Goal: Information Seeking & Learning: Learn about a topic

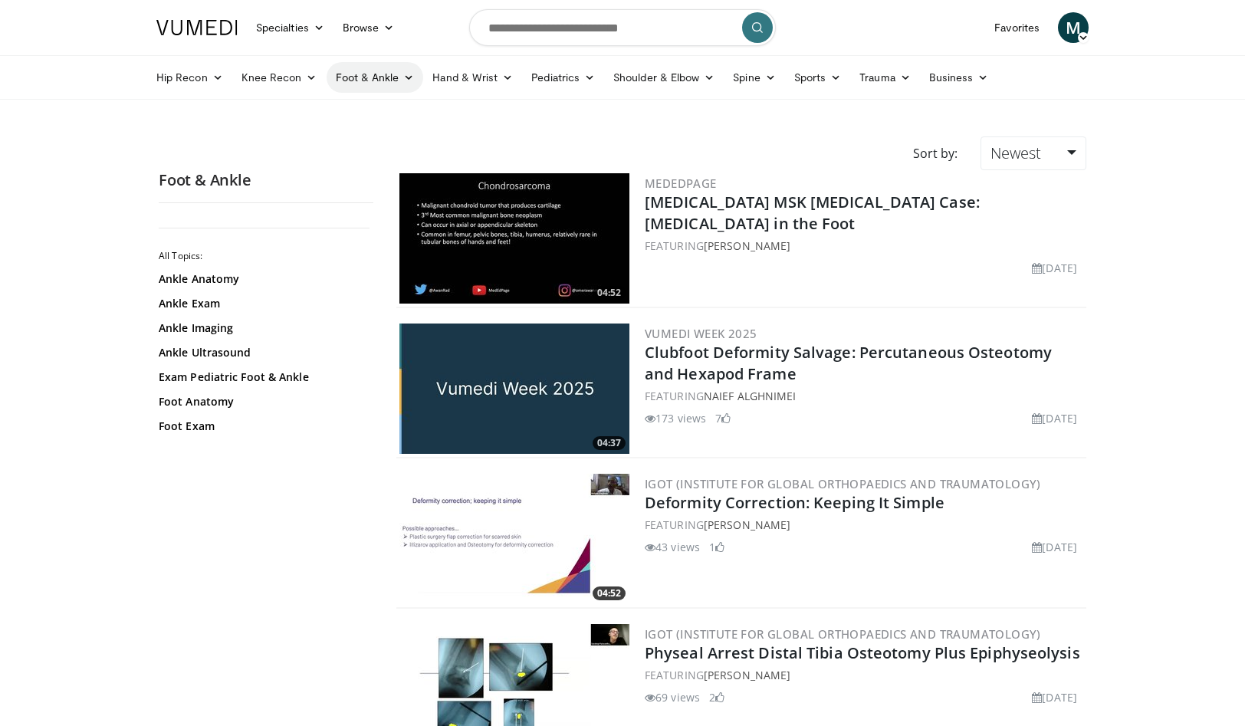
click at [370, 75] on link "Foot & Ankle" at bounding box center [375, 77] width 97 height 31
click at [377, 116] on link "Forefoot" at bounding box center [418, 113] width 182 height 25
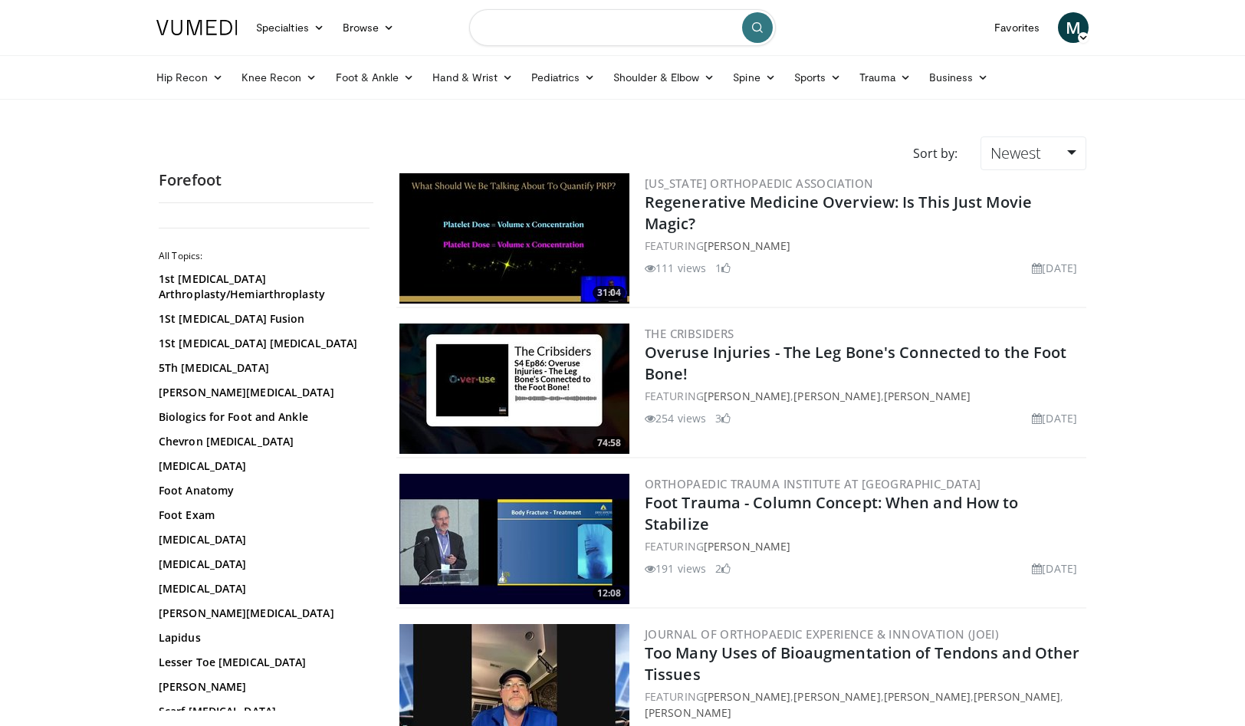
click at [592, 28] on input "Search topics, interventions" at bounding box center [622, 27] width 307 height 37
click at [600, 81] on span "scarf osteotomy for hallux valgus" at bounding box center [609, 77] width 217 height 15
type input "**********"
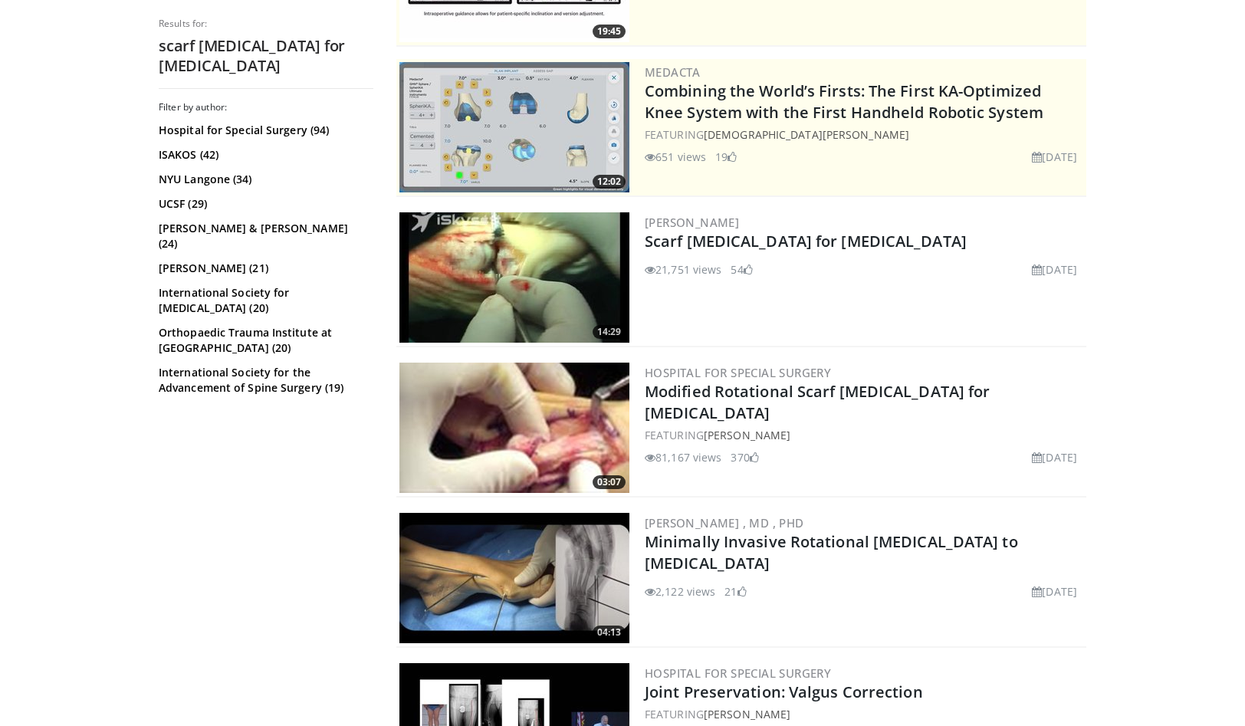
scroll to position [262, 0]
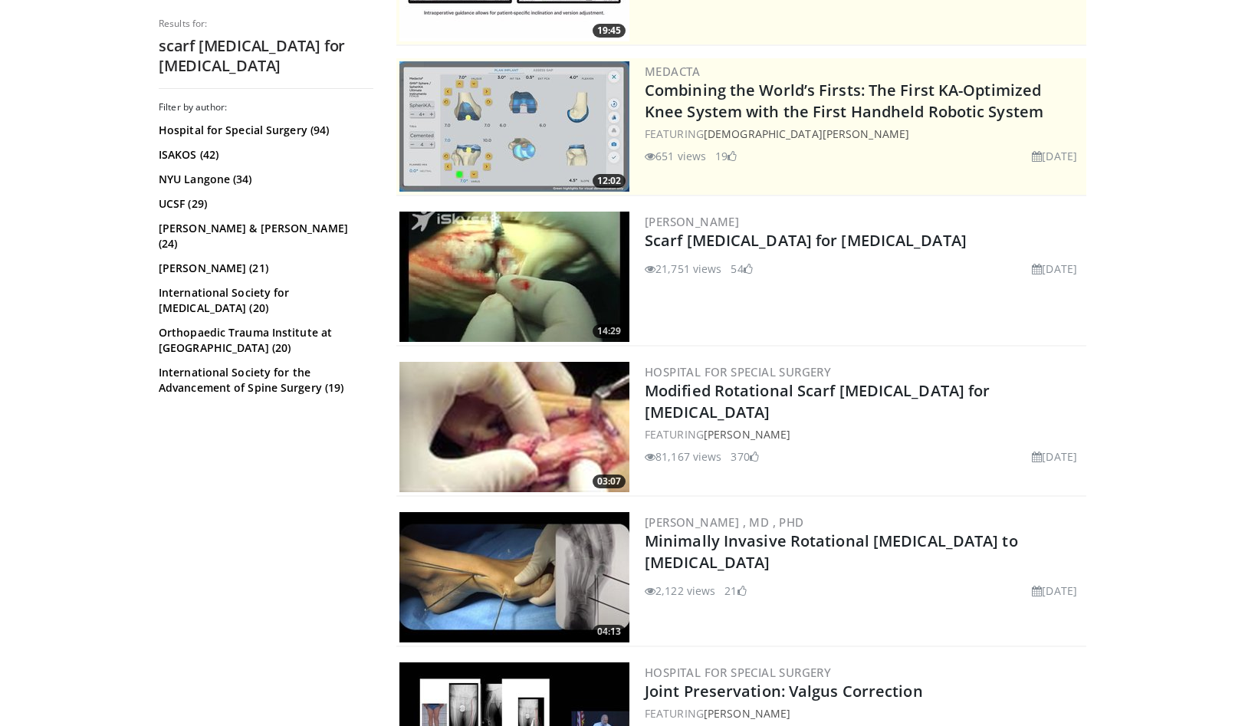
click at [505, 422] on img at bounding box center [514, 427] width 230 height 130
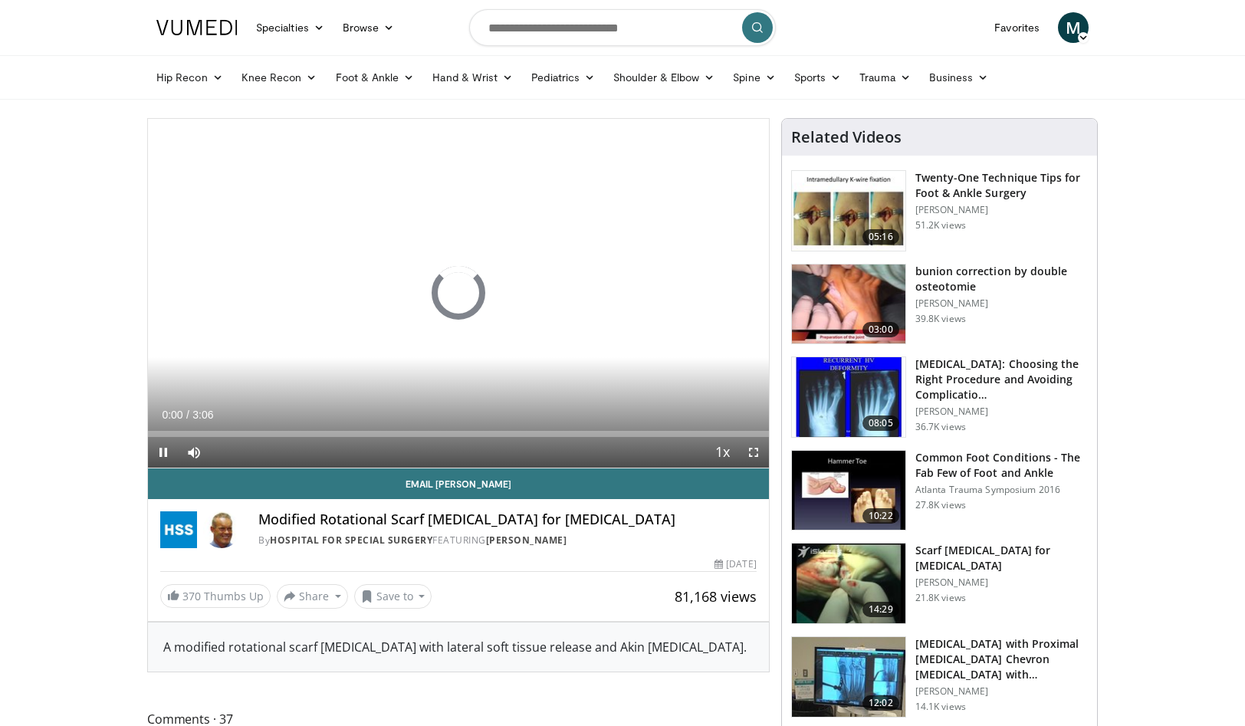
click at [751, 452] on span "Video Player" at bounding box center [753, 452] width 31 height 31
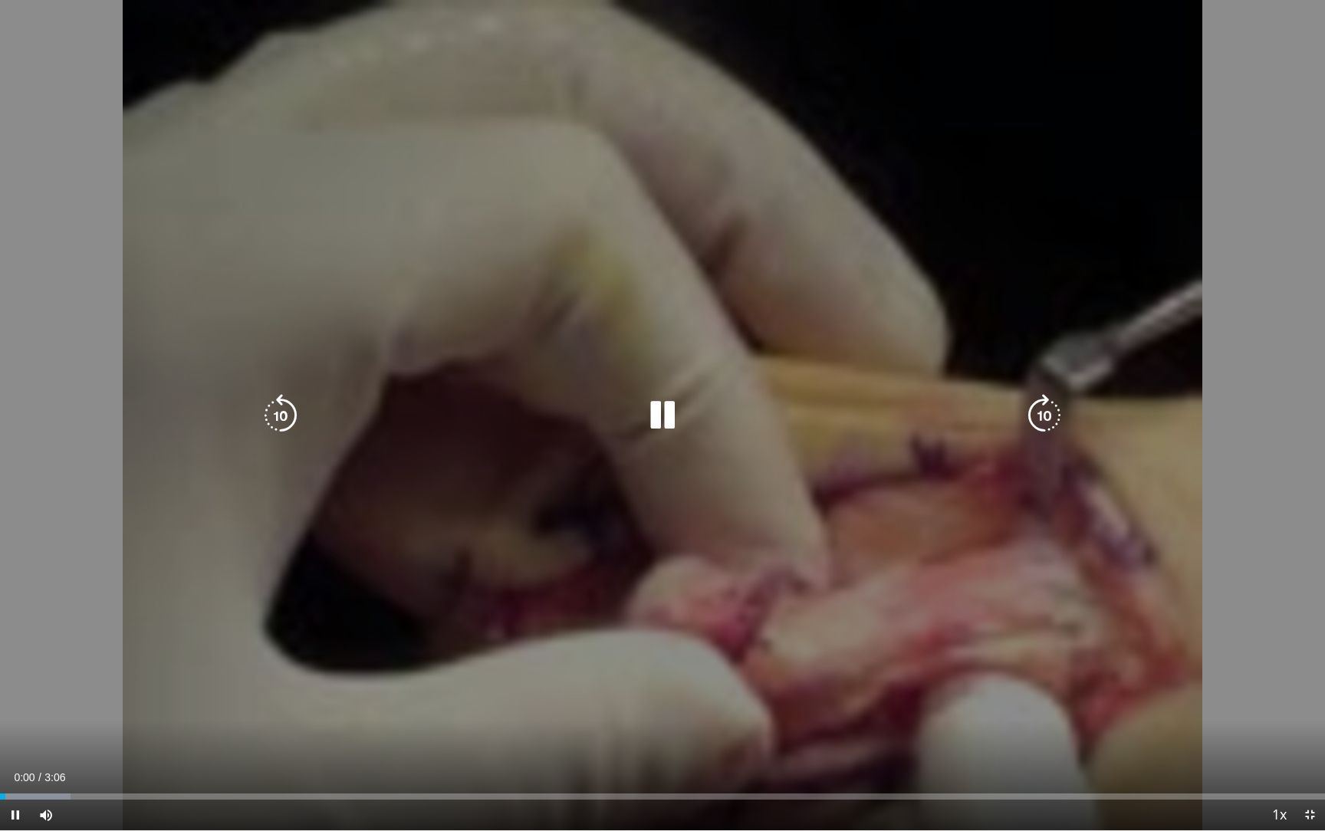
click at [747, 403] on div "Video Player" at bounding box center [662, 415] width 795 height 31
click at [744, 403] on div "Video Player" at bounding box center [662, 415] width 795 height 31
click at [662, 412] on icon "Video Player" at bounding box center [662, 415] width 43 height 43
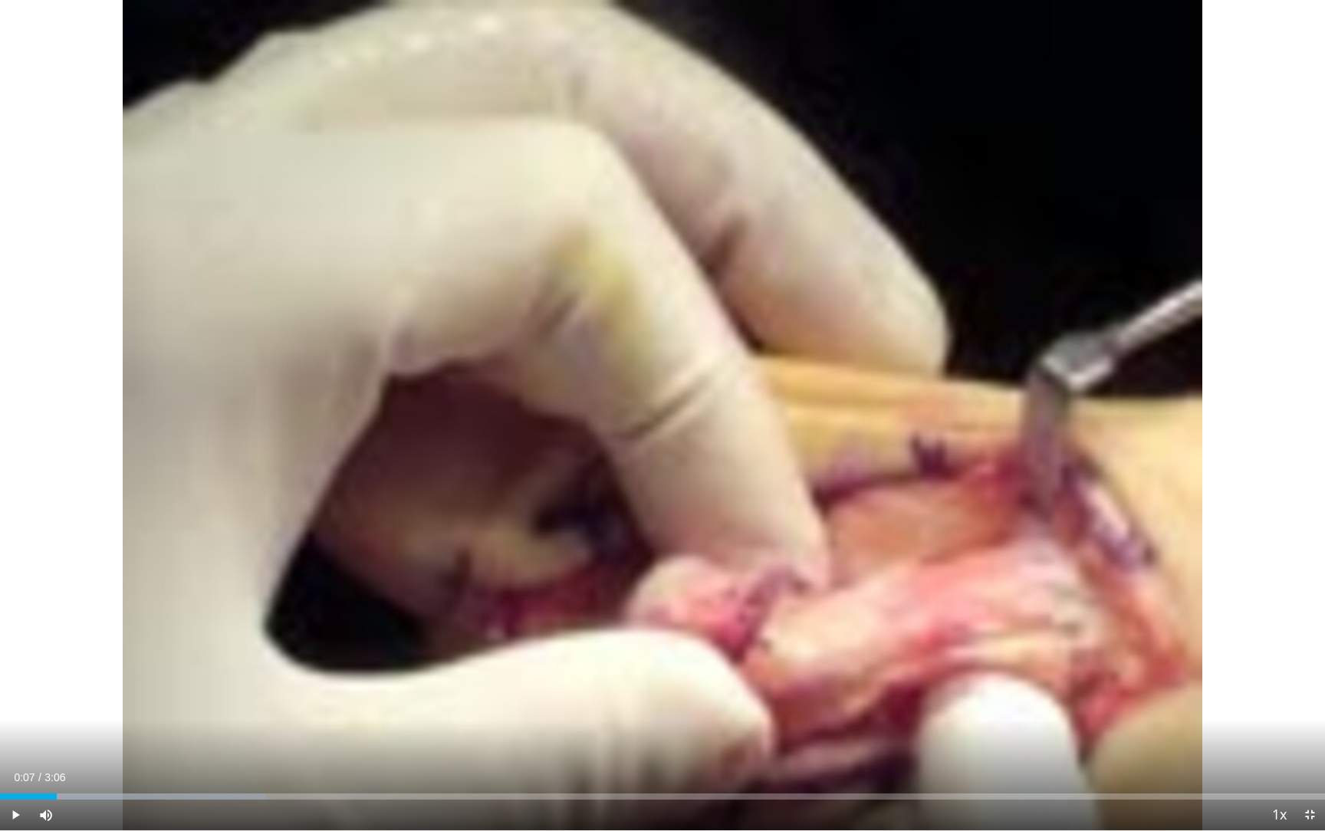
click at [12, 725] on span "Video Player" at bounding box center [15, 815] width 31 height 31
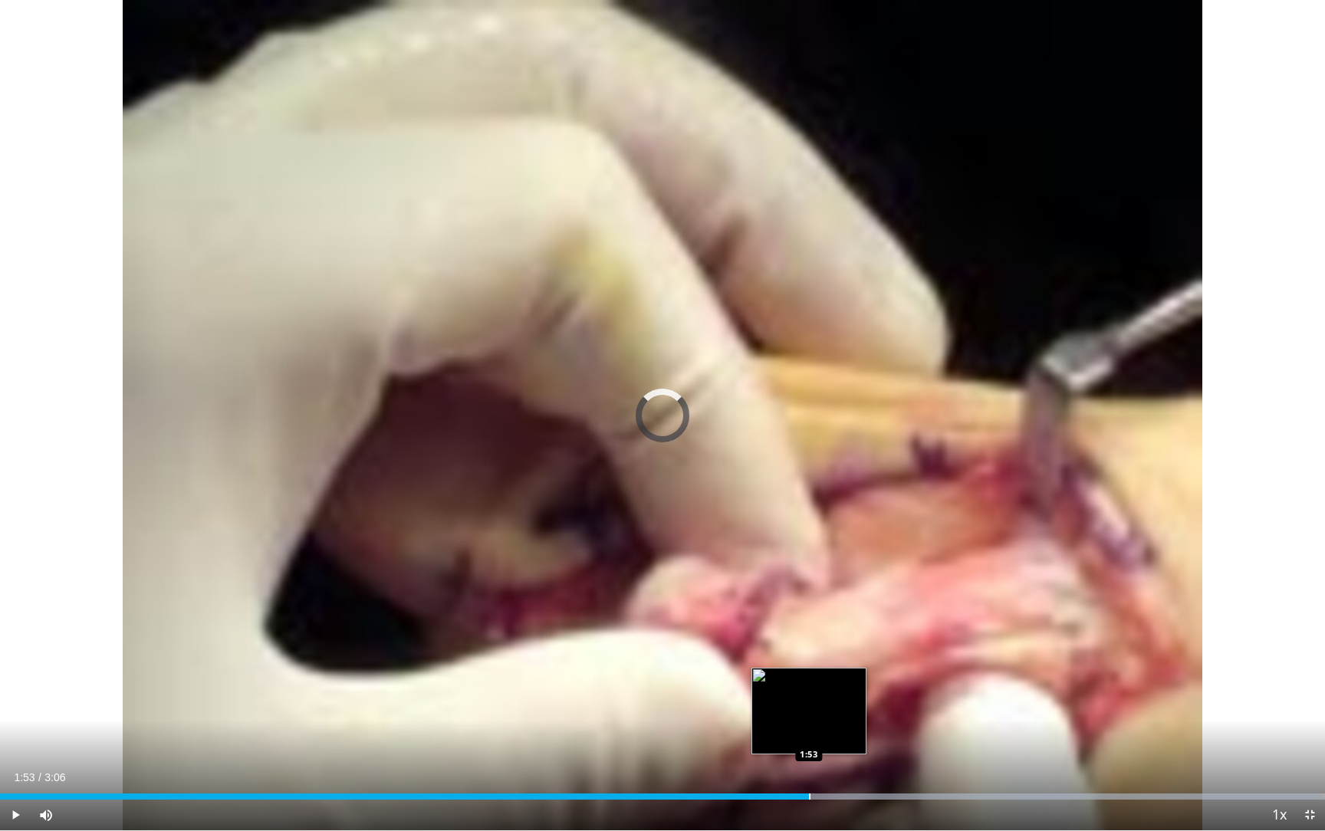
click at [809, 725] on div "Progress Bar" at bounding box center [810, 797] width 2 height 6
click at [795, 725] on div "Loaded : 99.96% 1:56 1:51" at bounding box center [662, 792] width 1325 height 15
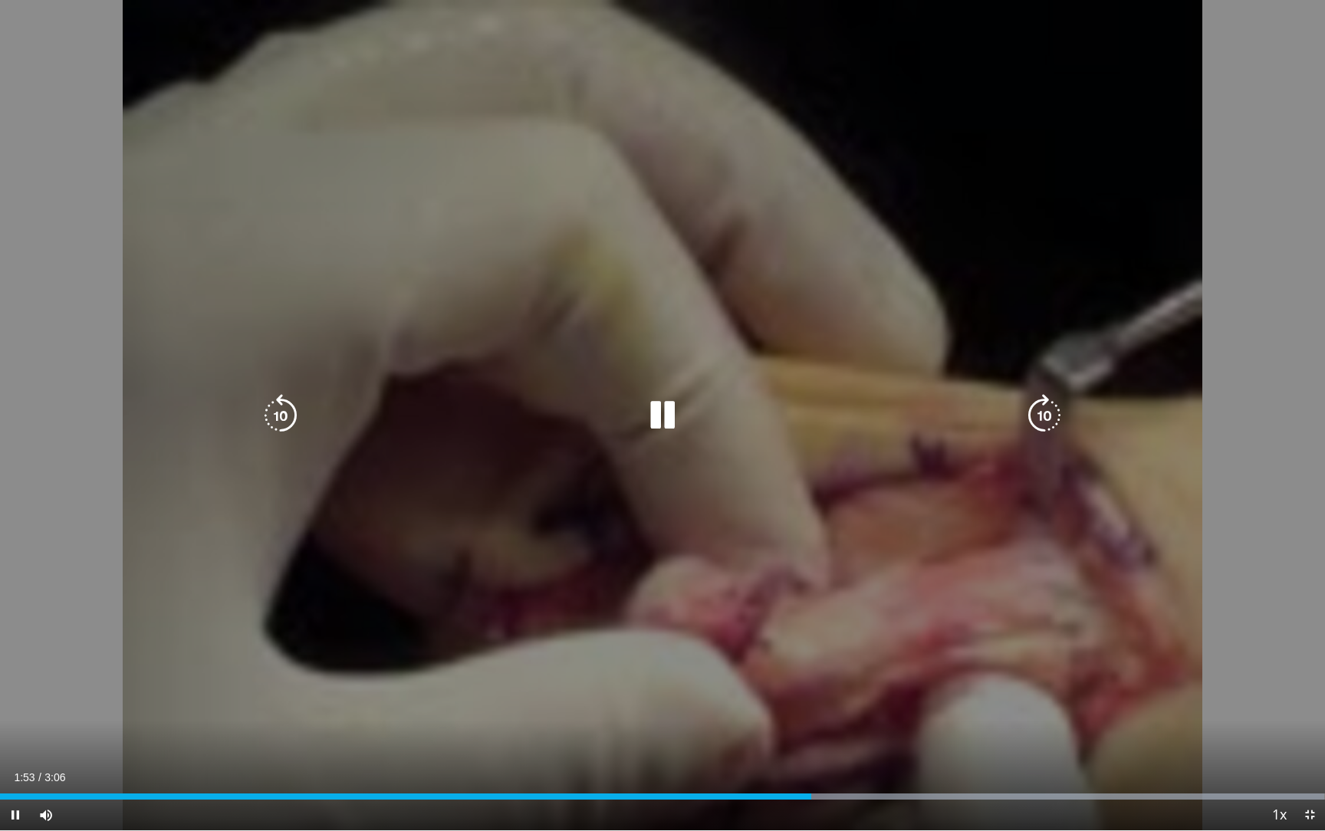
click at [318, 663] on div "10 seconds Tap to unmute" at bounding box center [662, 415] width 1325 height 830
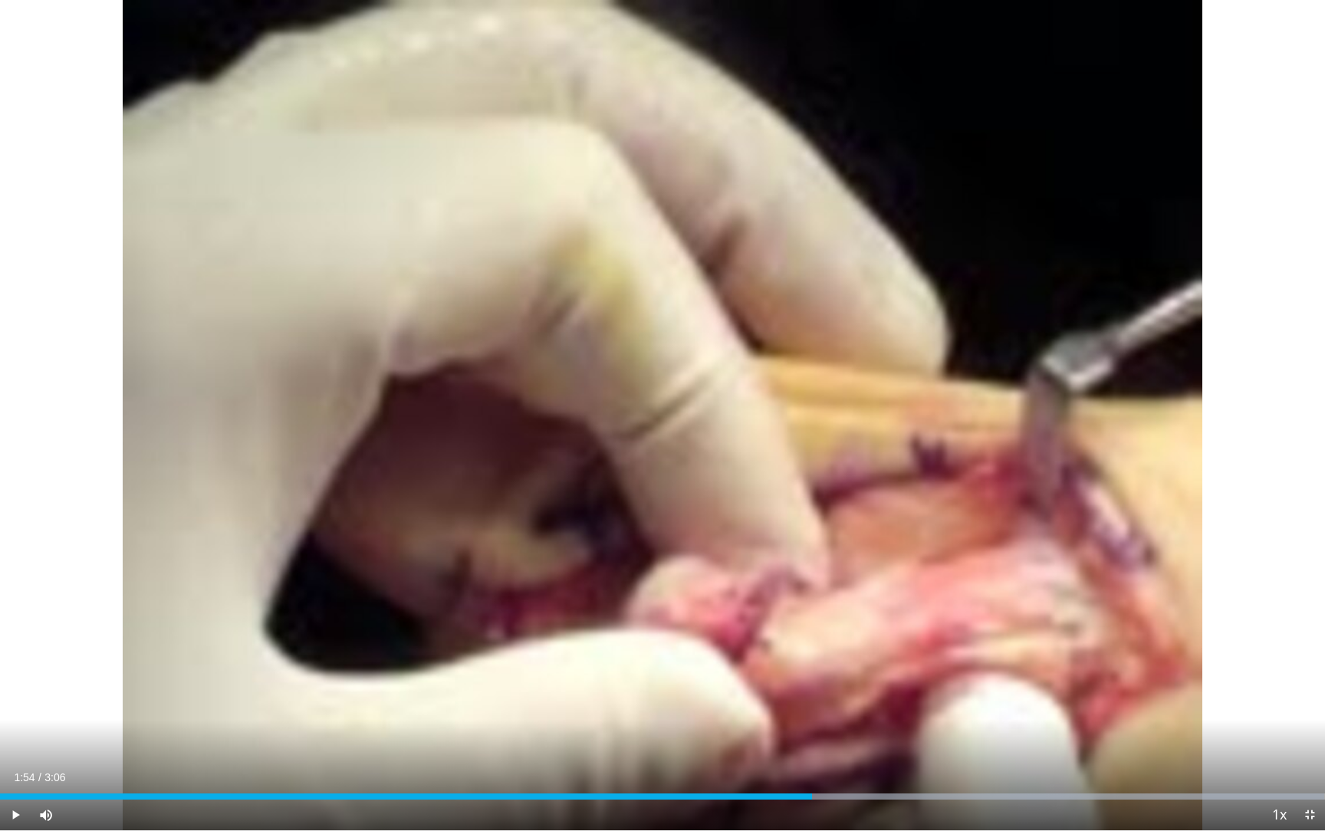
click at [318, 663] on div "10 seconds Tap to unmute" at bounding box center [662, 415] width 1325 height 830
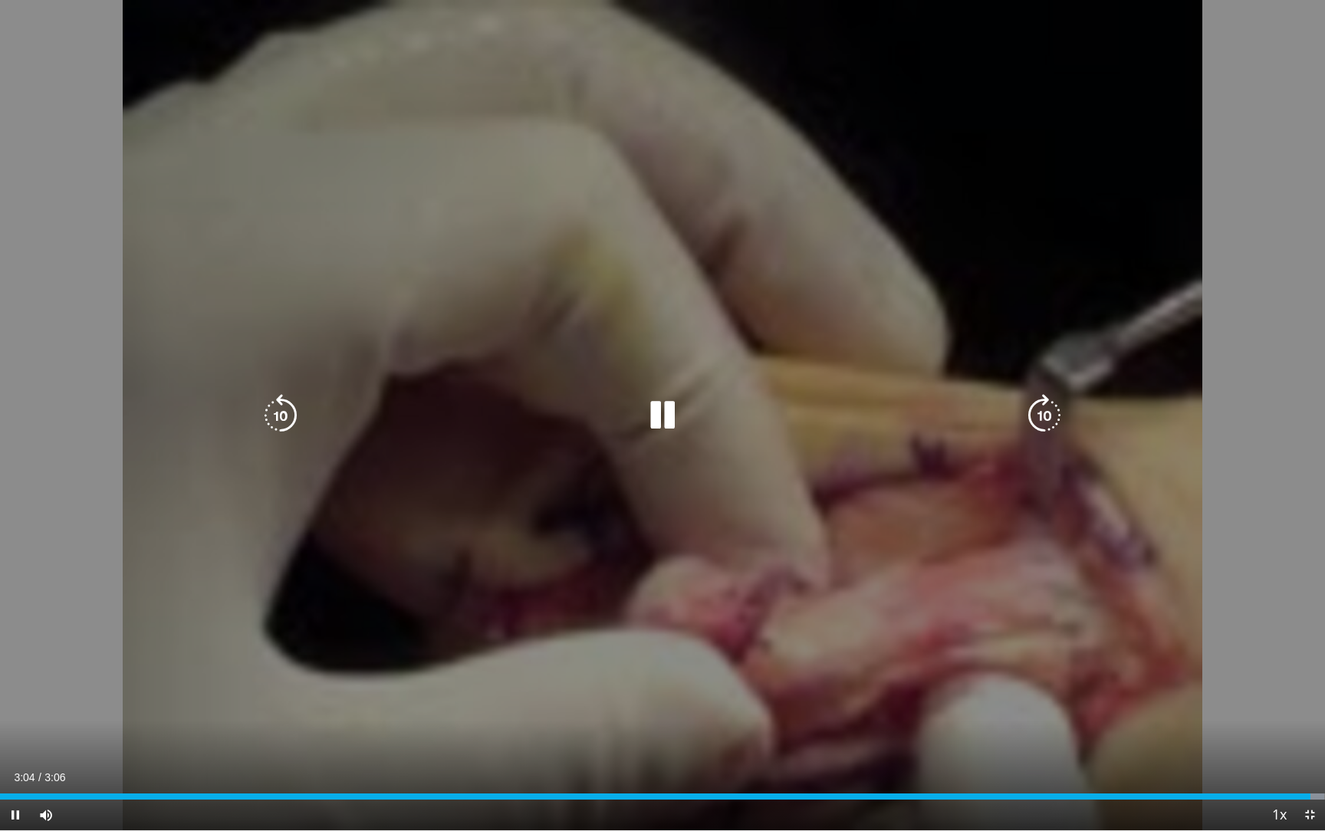
click at [631, 445] on div "10 seconds Tap to unmute" at bounding box center [662, 415] width 1325 height 830
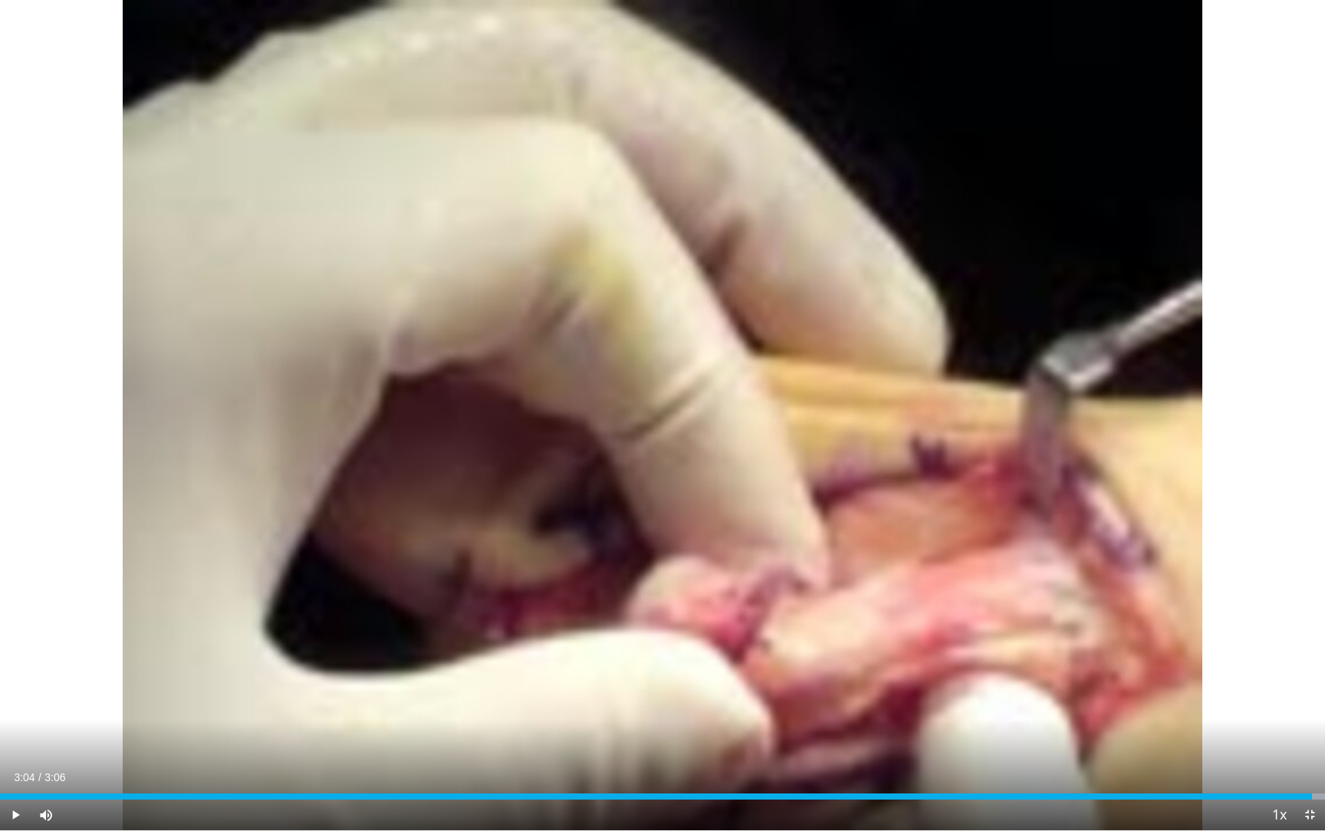
click at [1244, 725] on span "Video Player" at bounding box center [1309, 815] width 31 height 31
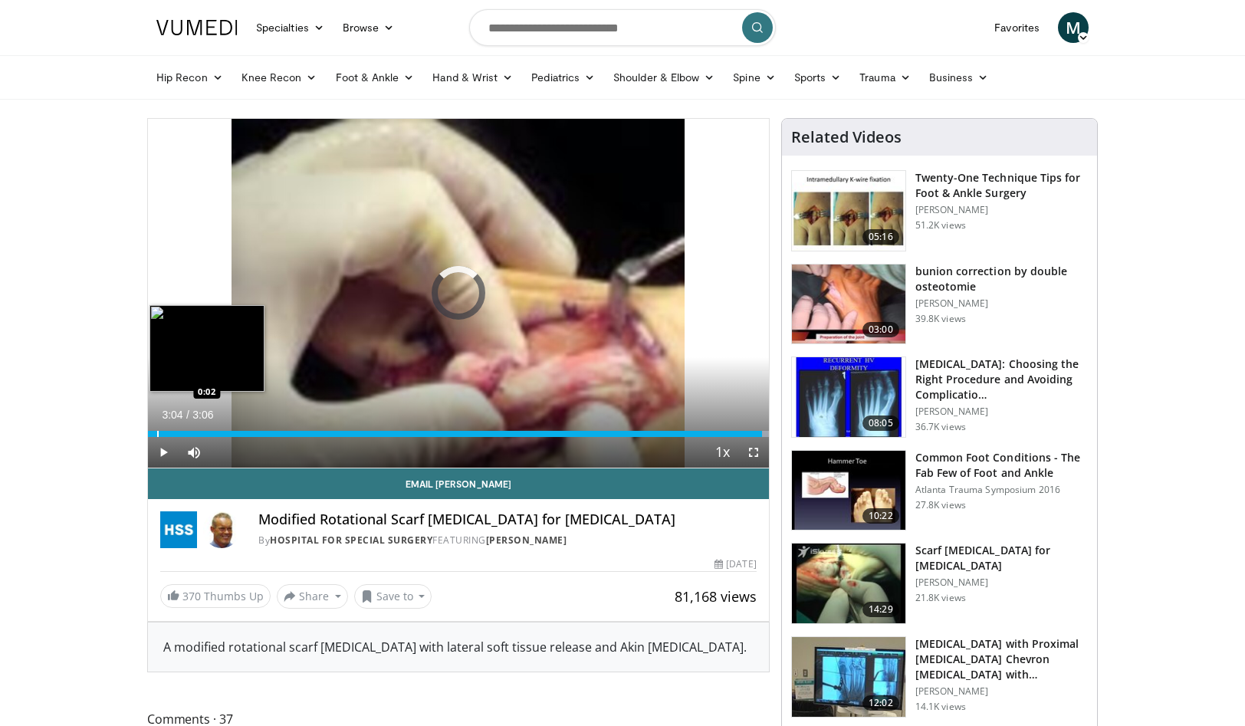
click at [157, 433] on div "Progress Bar" at bounding box center [158, 434] width 2 height 6
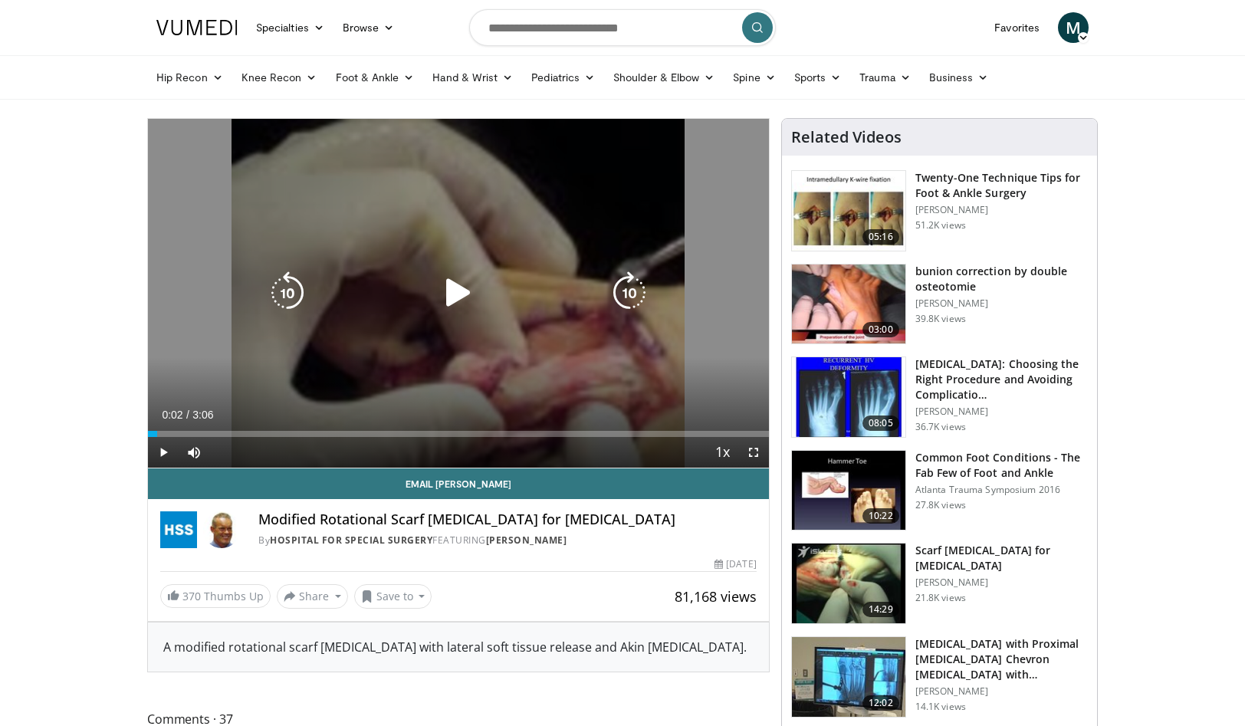
click at [458, 299] on icon "Video Player" at bounding box center [458, 292] width 43 height 43
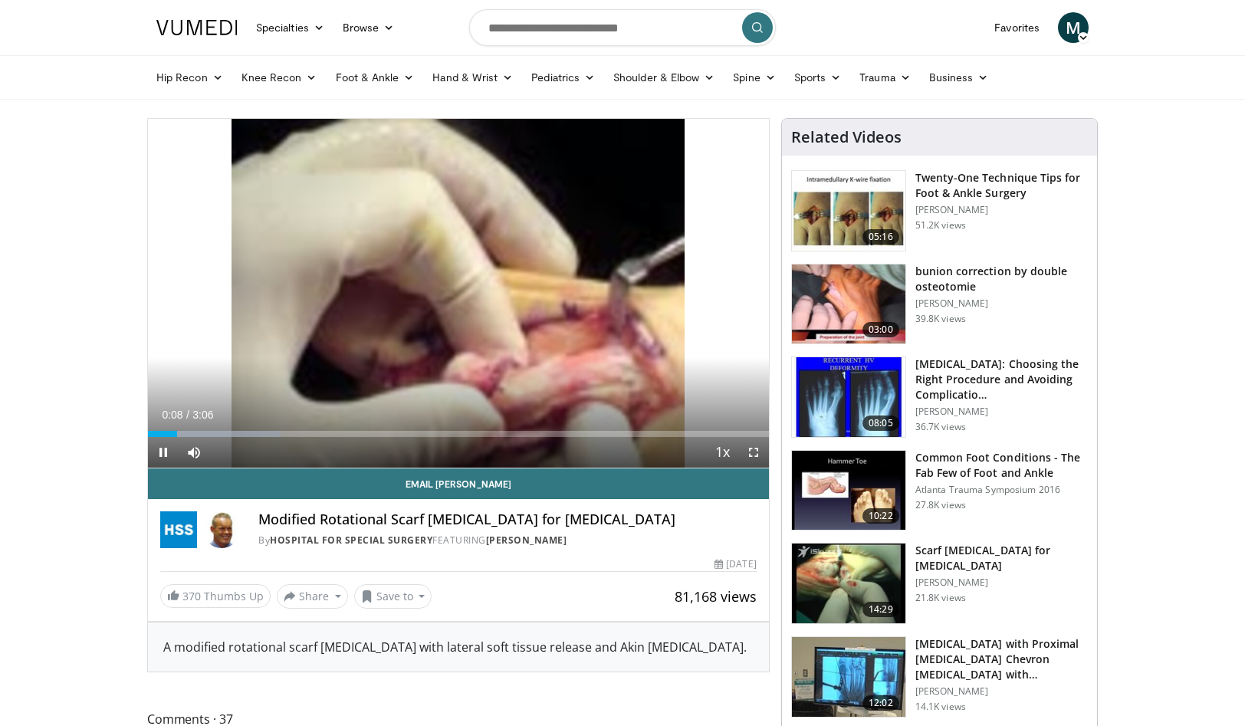
click at [753, 452] on span "Video Player" at bounding box center [753, 452] width 31 height 31
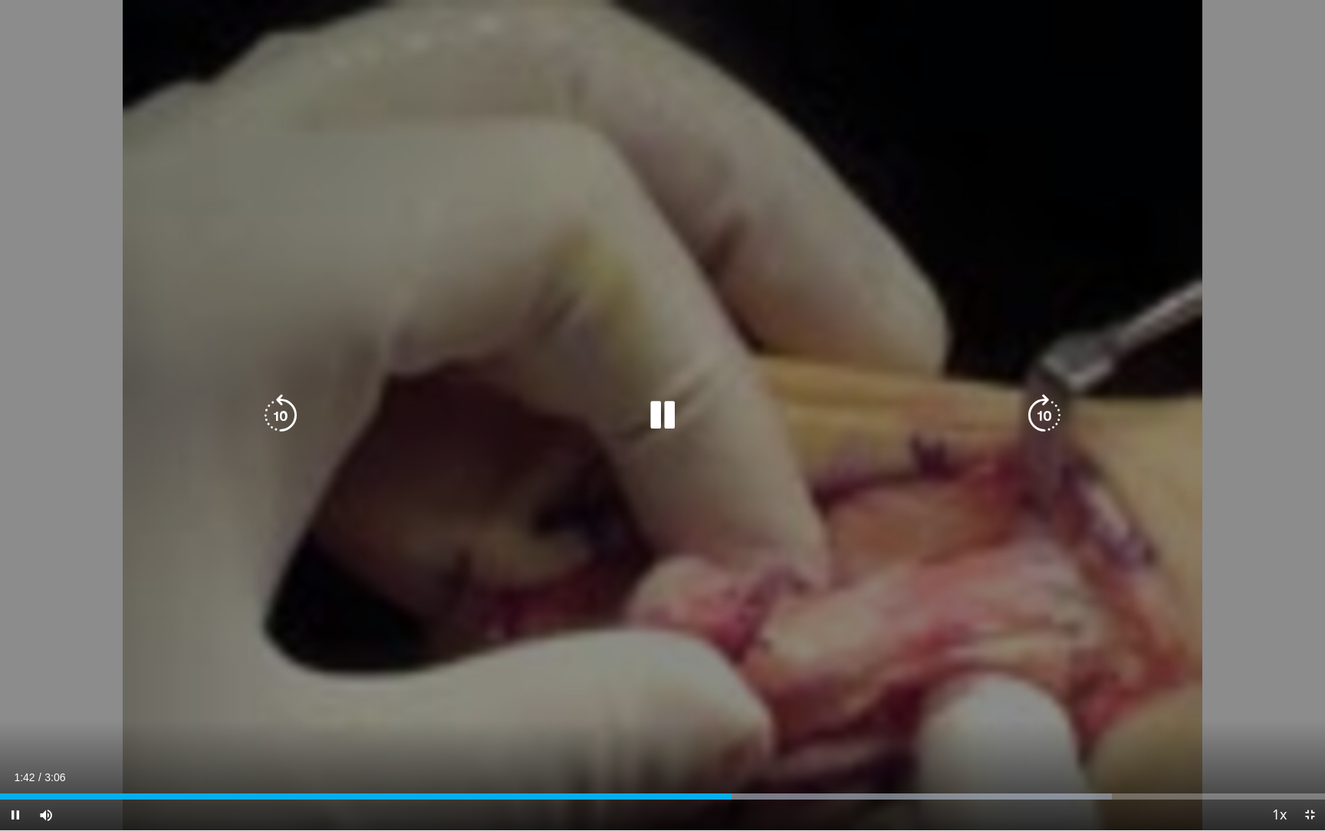
click at [858, 384] on div "10 seconds Tap to unmute" at bounding box center [662, 415] width 1325 height 830
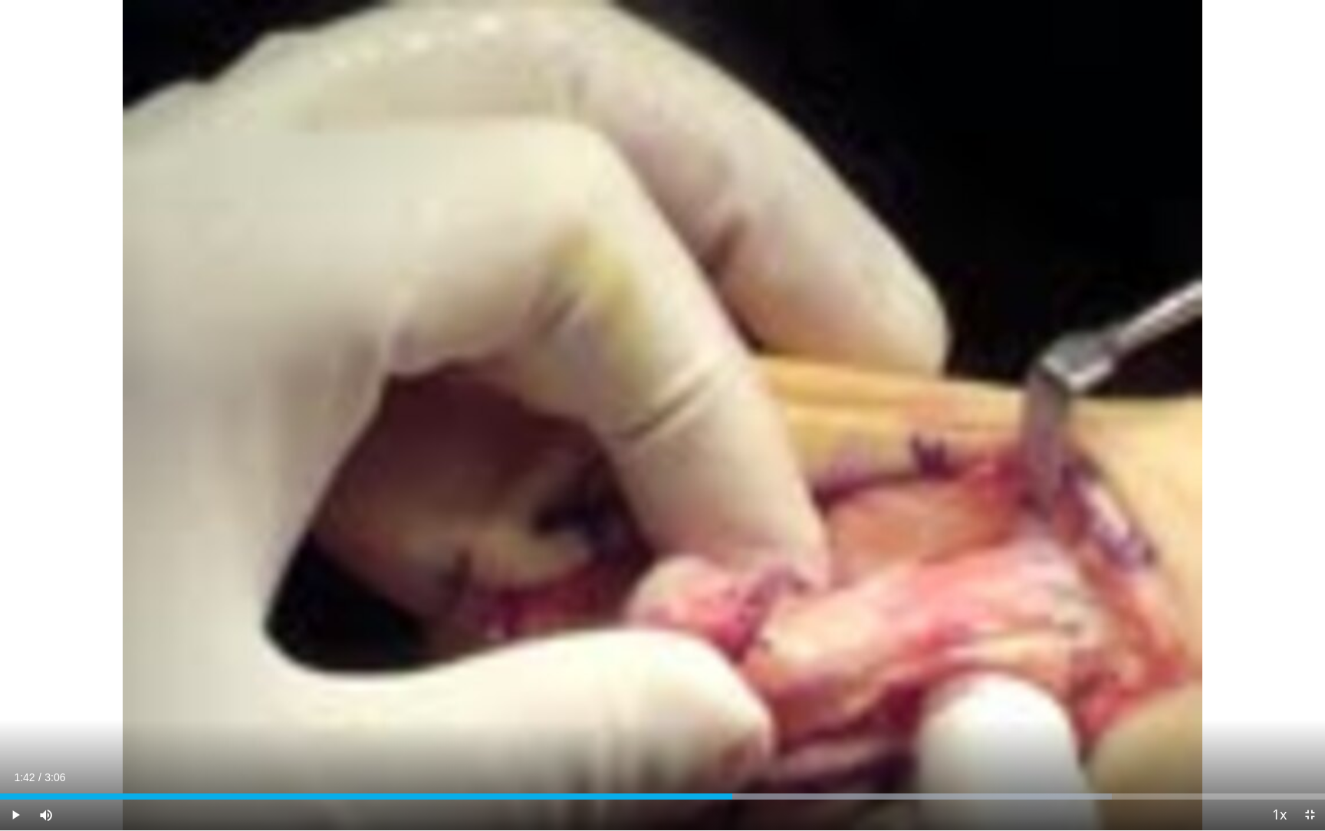
click at [1244, 725] on span "Video Player" at bounding box center [1309, 815] width 31 height 31
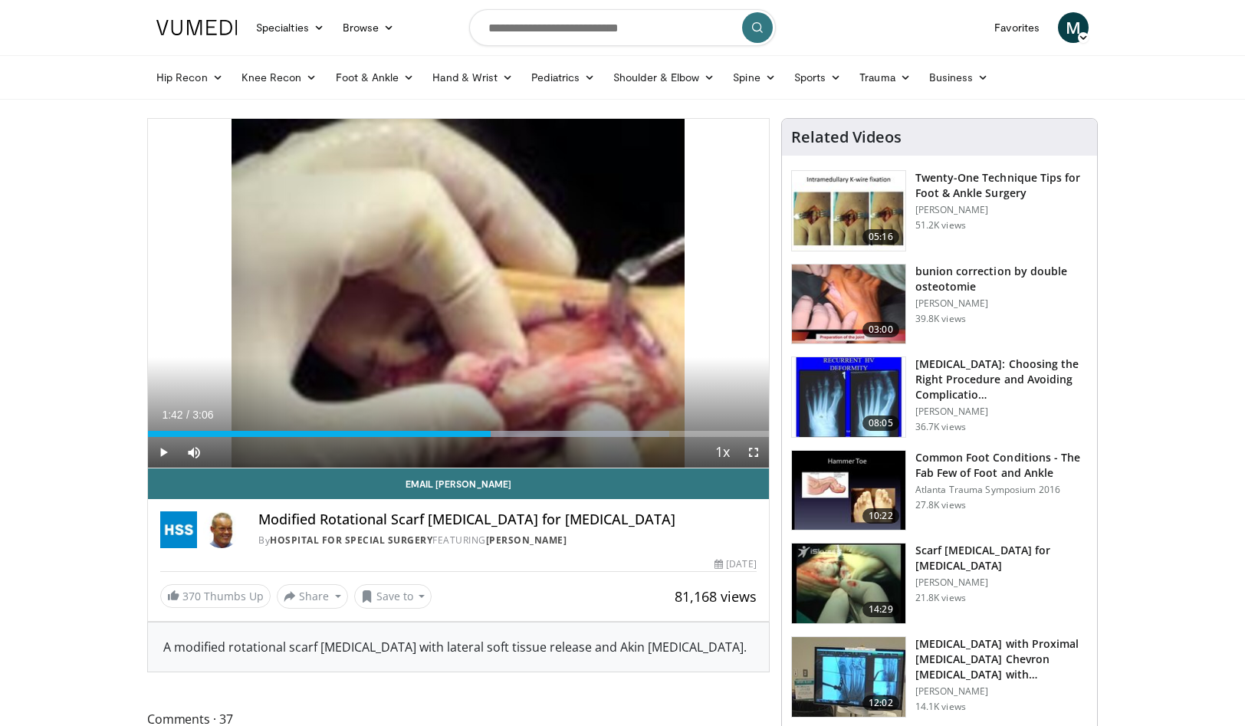
click at [840, 308] on img at bounding box center [848, 305] width 113 height 80
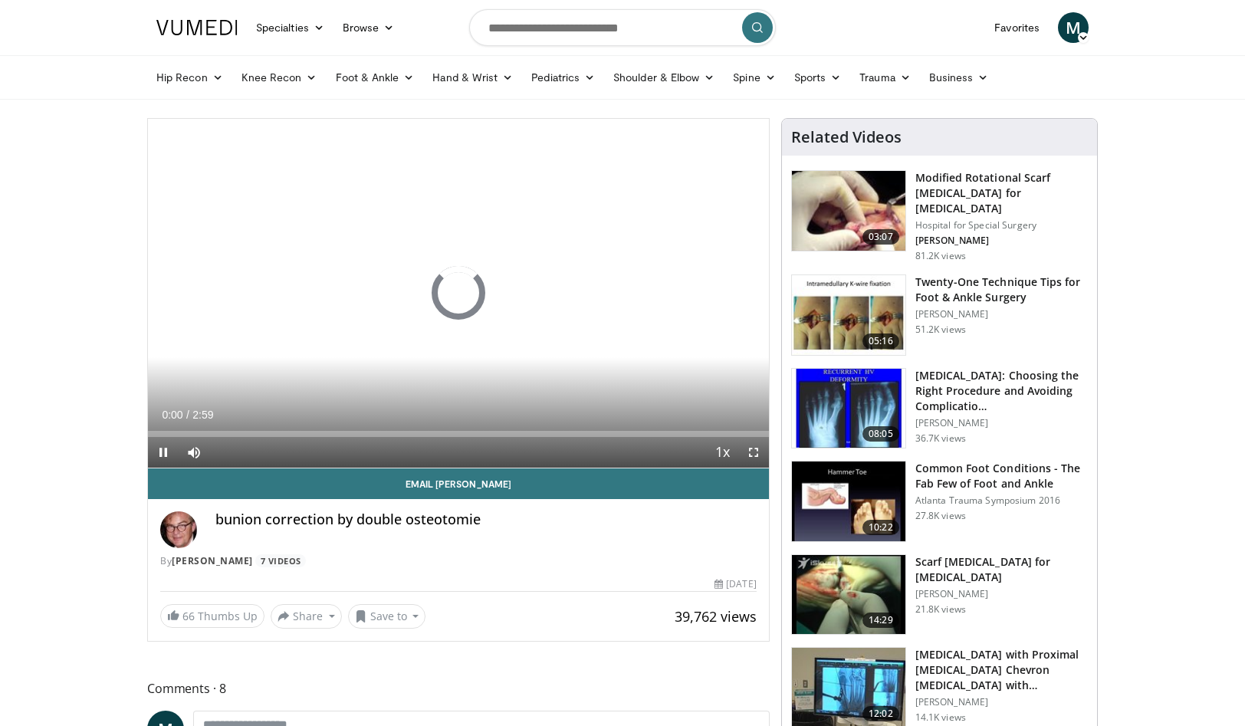
click at [753, 454] on span "Video Player" at bounding box center [753, 452] width 31 height 31
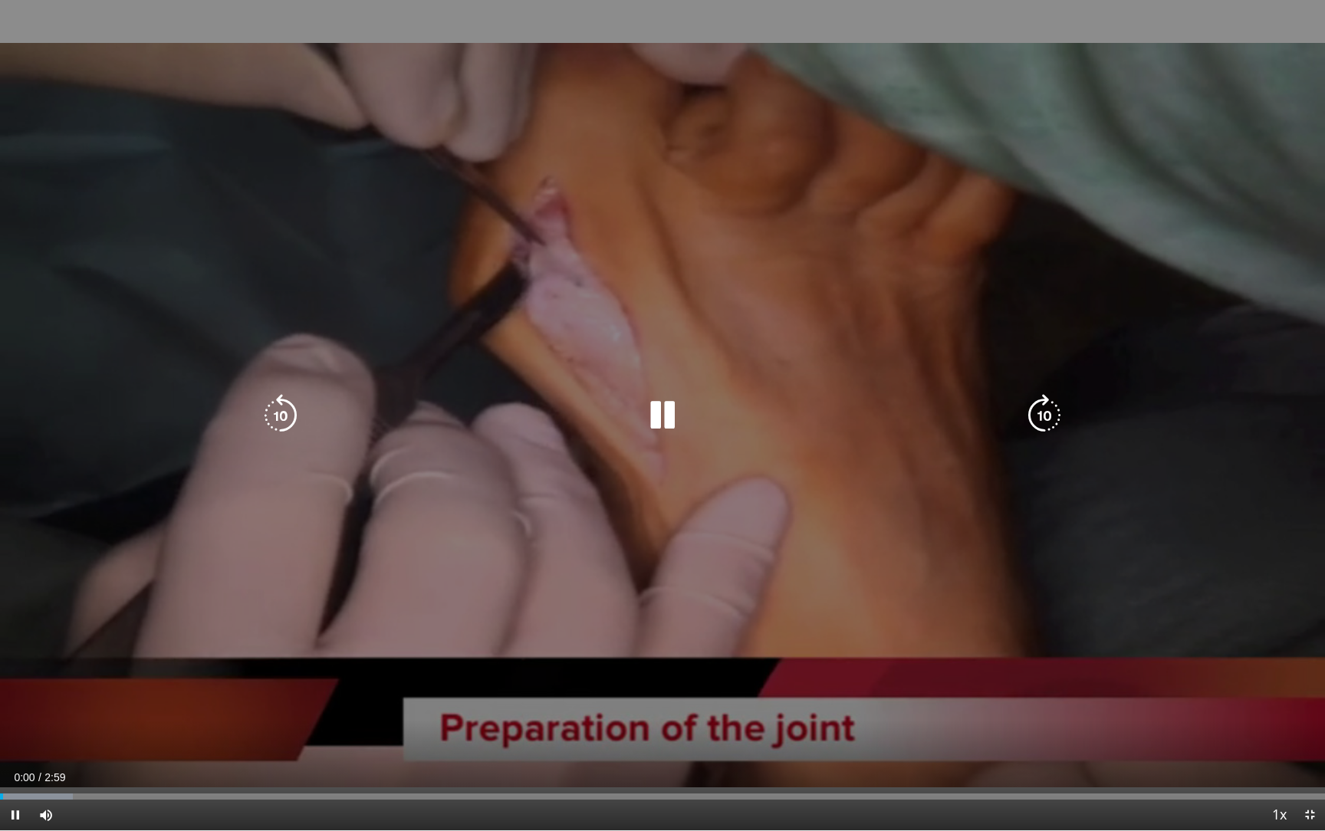
click at [679, 418] on icon "Video Player" at bounding box center [662, 415] width 43 height 43
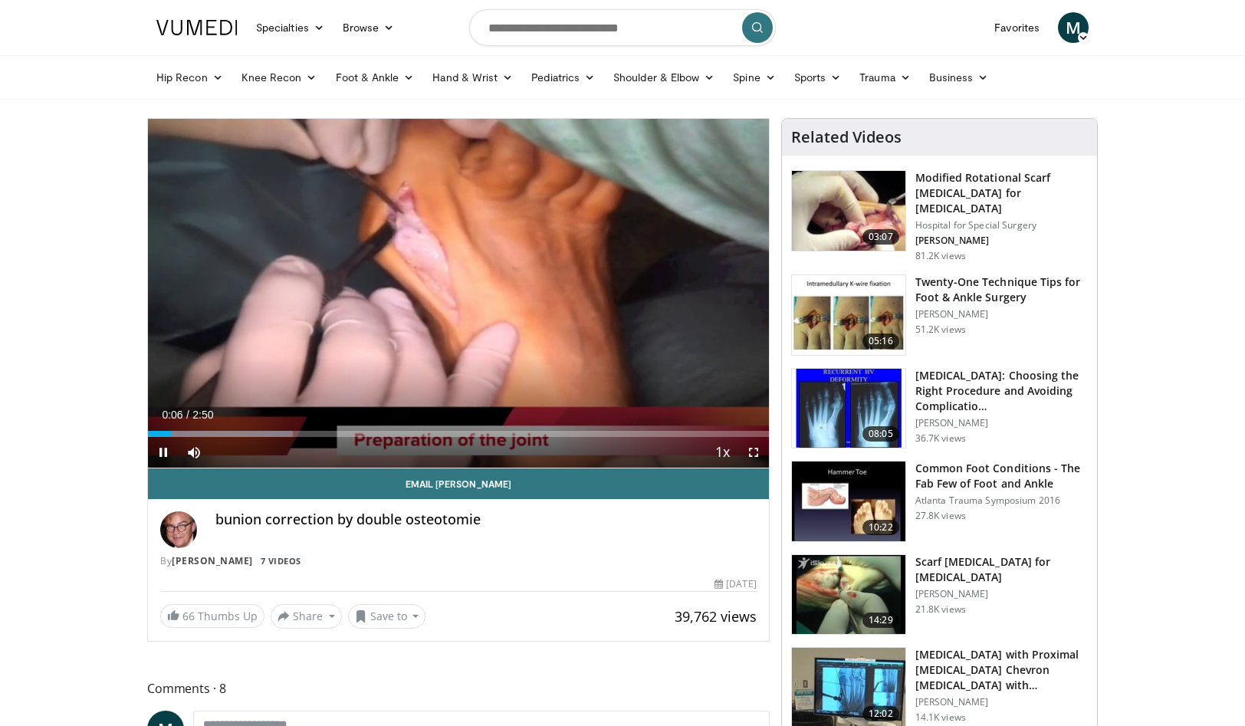
click at [345, 409] on div "Current Time 0:06 / Duration 2:50" at bounding box center [458, 415] width 621 height 14
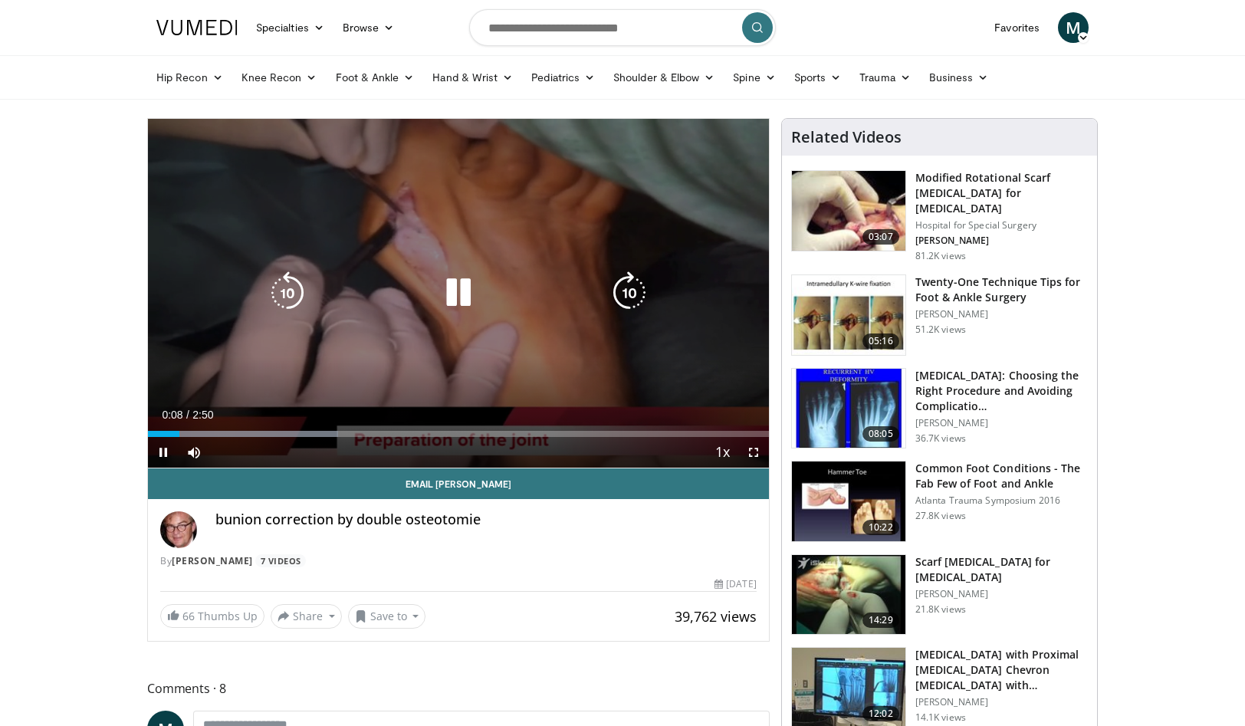
click at [469, 292] on icon "Video Player" at bounding box center [458, 292] width 43 height 43
